Goal: Task Accomplishment & Management: Complete application form

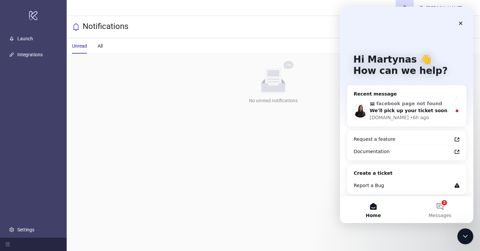
scroll to position [2, 0]
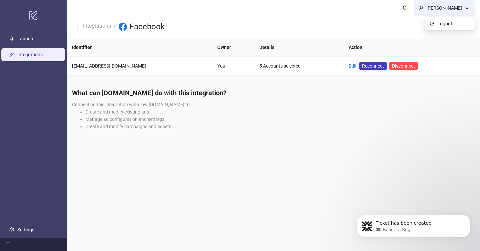
click at [445, 10] on div "[PERSON_NAME]" at bounding box center [444, 7] width 41 height 7
click at [168, 125] on li "Create and modify campaigns and adsets" at bounding box center [279, 126] width 389 height 7
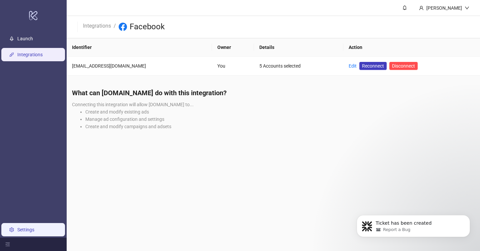
click at [25, 231] on link "Settings" at bounding box center [25, 229] width 17 height 5
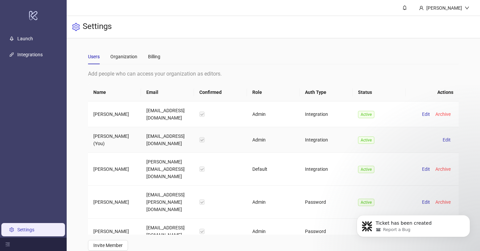
scroll to position [5, 0]
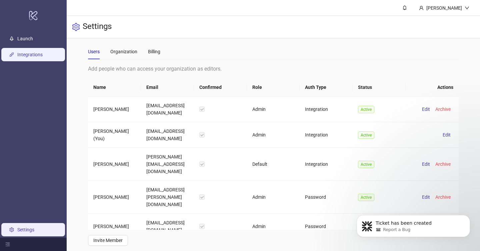
click at [37, 54] on link "Integrations" at bounding box center [29, 54] width 25 height 5
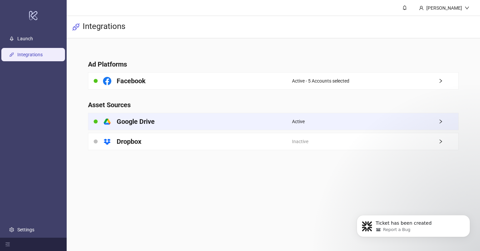
click at [324, 120] on div "Active" at bounding box center [375, 121] width 167 height 17
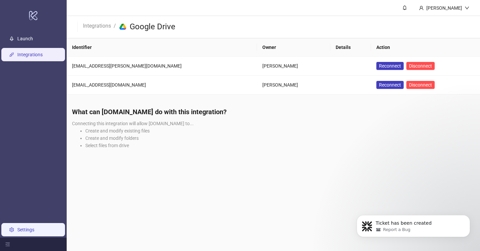
click at [25, 227] on link "Settings" at bounding box center [25, 229] width 17 height 5
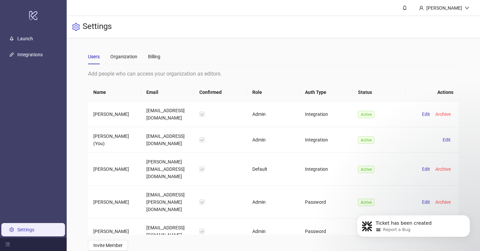
scroll to position [5, 0]
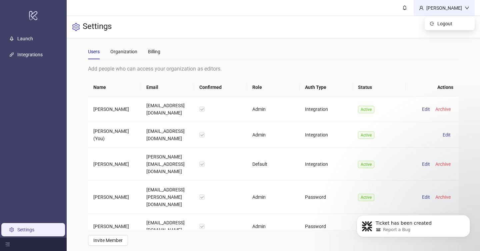
click at [450, 10] on div "Martynas Venclovas" at bounding box center [444, 7] width 41 height 7
click at [388, 35] on div "Settings" at bounding box center [273, 27] width 413 height 22
click at [401, 10] on span at bounding box center [404, 7] width 7 height 7
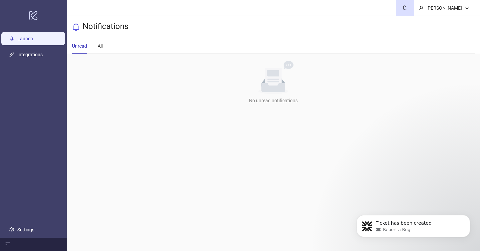
click at [33, 37] on link "Launch" at bounding box center [25, 38] width 16 height 5
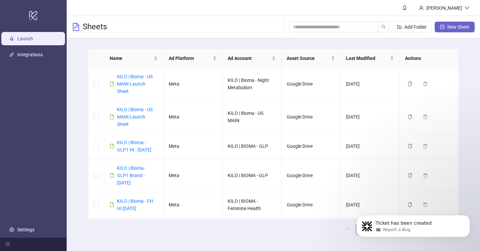
click at [454, 29] on span "New Sheet" at bounding box center [458, 26] width 22 height 5
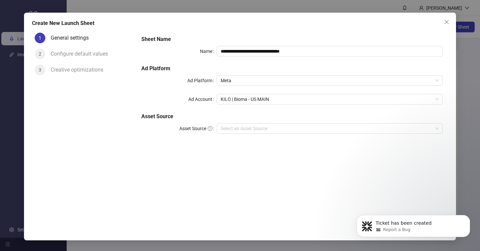
click at [252, 134] on div "**********" at bounding box center [292, 89] width 307 height 112
click at [255, 129] on input "Asset Source" at bounding box center [327, 129] width 212 height 10
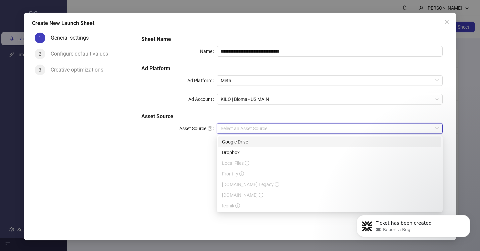
click at [247, 145] on div "Google Drive" at bounding box center [329, 141] width 215 height 7
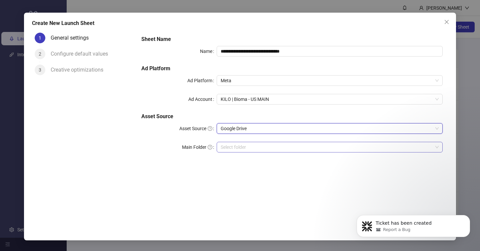
click at [253, 150] on input "Main Folder" at bounding box center [327, 147] width 212 height 10
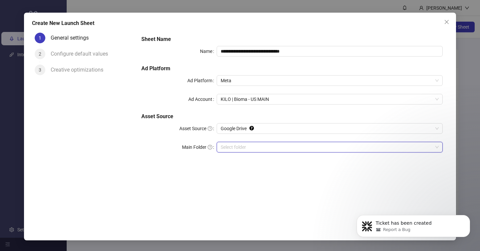
click at [258, 149] on input "Main Folder" at bounding box center [327, 147] width 212 height 10
click at [324, 150] on input "Main Folder" at bounding box center [327, 147] width 212 height 10
click at [444, 26] on button "Close" at bounding box center [446, 22] width 11 height 11
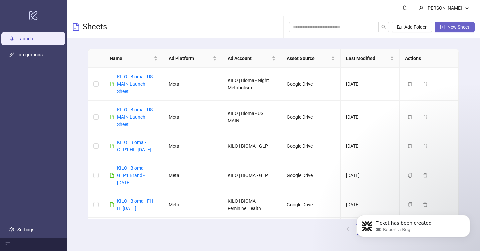
click at [449, 29] on span "New Sheet" at bounding box center [458, 26] width 22 height 5
type input "**********"
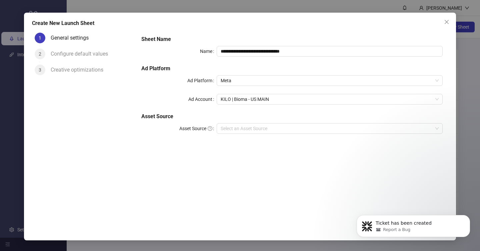
click at [252, 140] on div "**********" at bounding box center [292, 89] width 307 height 112
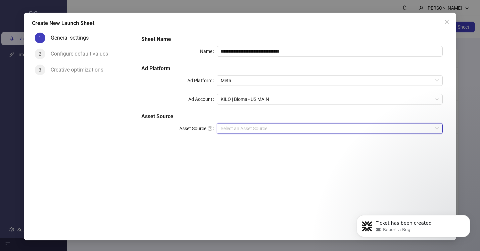
click at [257, 133] on input "Asset Source" at bounding box center [327, 129] width 212 height 10
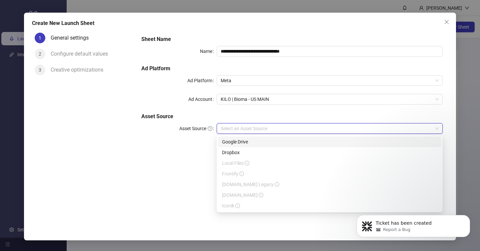
click at [253, 141] on div "Google Drive" at bounding box center [329, 141] width 215 height 7
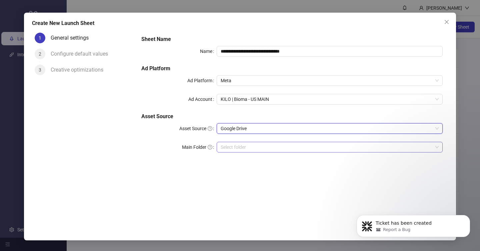
click at [248, 146] on input "Main Folder" at bounding box center [327, 147] width 212 height 10
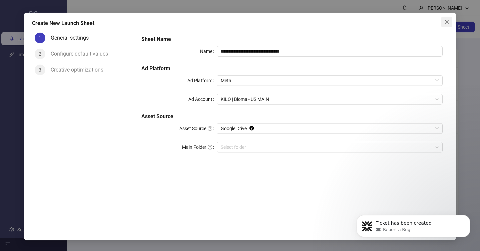
click at [445, 23] on icon "close" at bounding box center [446, 21] width 5 height 5
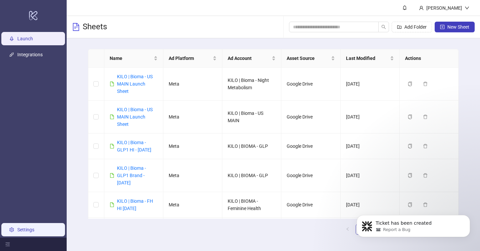
click at [34, 227] on link "Settings" at bounding box center [25, 229] width 17 height 5
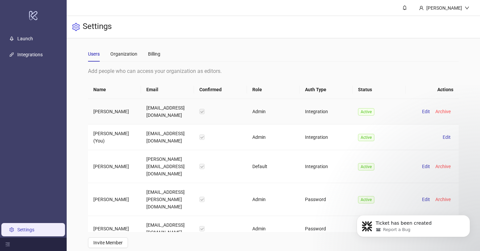
scroll to position [5, 0]
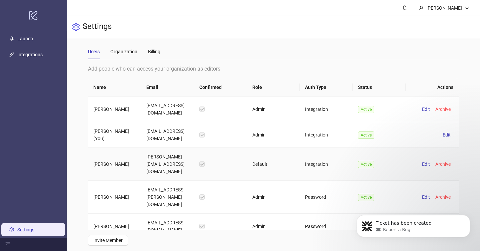
click at [316, 161] on td "Integration" at bounding box center [326, 164] width 53 height 33
click at [448, 135] on span "Edit" at bounding box center [447, 134] width 8 height 5
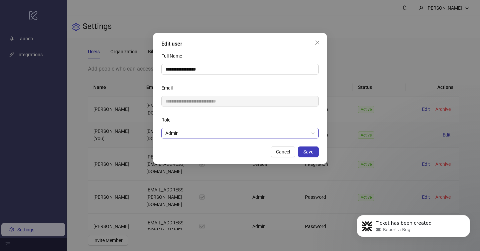
click at [217, 136] on span "Admin" at bounding box center [239, 133] width 149 height 10
click at [214, 118] on div "Role" at bounding box center [239, 121] width 157 height 13
click at [316, 44] on icon "close" at bounding box center [317, 42] width 5 height 5
